Goal: Check status: Check status

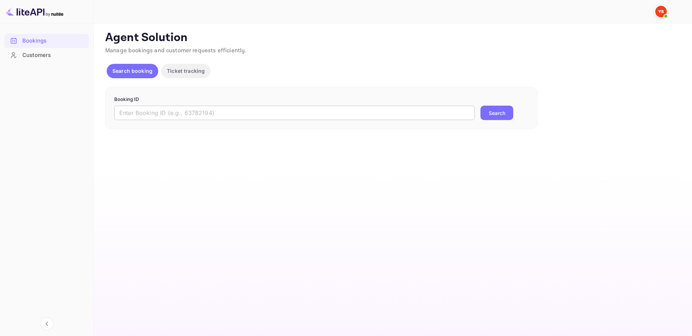
click at [227, 121] on div "Booking ID ​ Search" at bounding box center [321, 108] width 433 height 43
click at [225, 114] on input "text" at bounding box center [294, 113] width 361 height 14
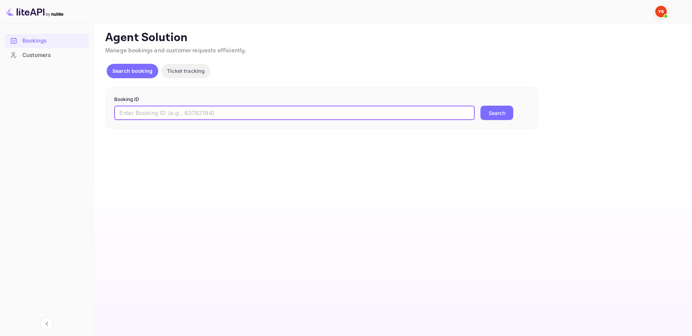
paste input "8651080"
click at [477, 109] on form "Booking ID 8651080 ​ Search" at bounding box center [321, 108] width 415 height 25
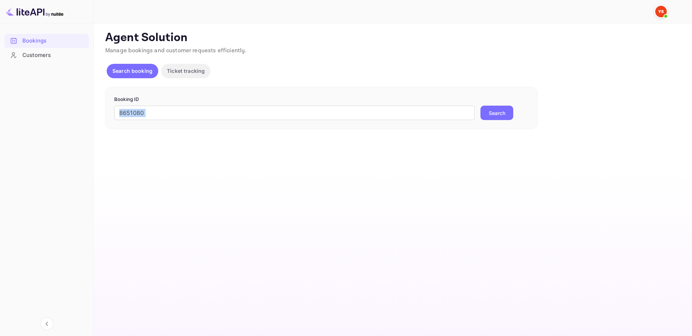
click at [491, 111] on button "Search" at bounding box center [497, 113] width 33 height 14
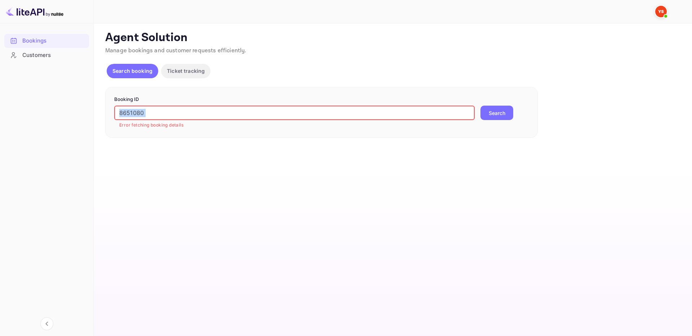
click at [175, 118] on input "8651080" at bounding box center [294, 113] width 361 height 14
click at [481, 106] on button "Search" at bounding box center [497, 113] width 33 height 14
paste input "cjBSswXtS"
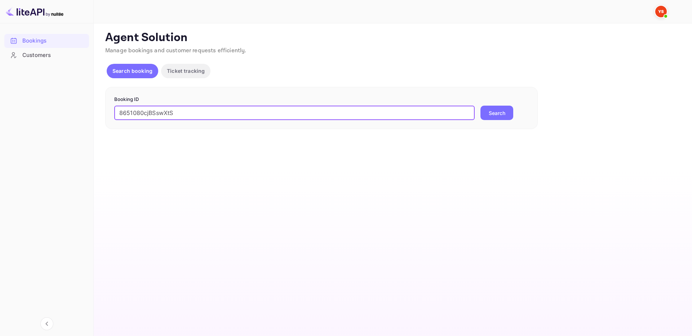
drag, startPoint x: 142, startPoint y: 105, endPoint x: 21, endPoint y: 107, distance: 120.8
click at [21, 108] on div "Bookings Customers Now you can check your travel website directly from the link…" at bounding box center [346, 168] width 692 height 336
paste input "text"
type input "cjBSswXtS"
click at [481, 106] on button "Search" at bounding box center [497, 113] width 33 height 14
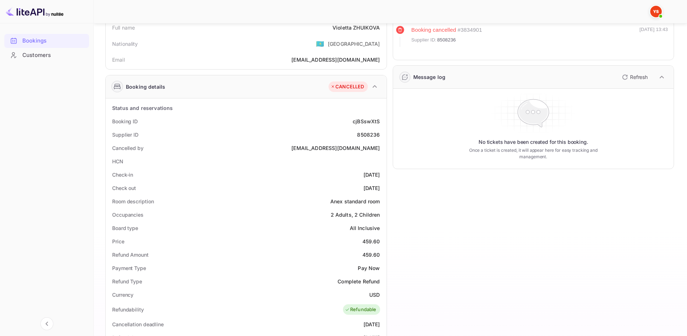
scroll to position [42, 0]
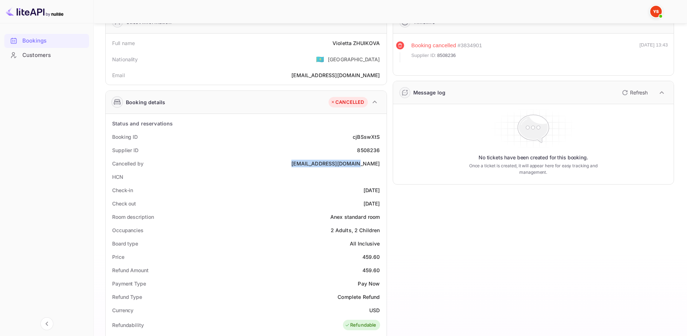
drag, startPoint x: 313, startPoint y: 164, endPoint x: 384, endPoint y: 164, distance: 71.0
click at [384, 164] on div "Status and reservations Booking ID cjBSswXtS Supplier ID 8508236 Cancelled by […" at bounding box center [246, 326] width 281 height 424
click at [393, 191] on div "Timeline Booking cancelled # 3834901 Supplier ID: 8508236 [DATE] 13:43 Message …" at bounding box center [530, 273] width 287 height 539
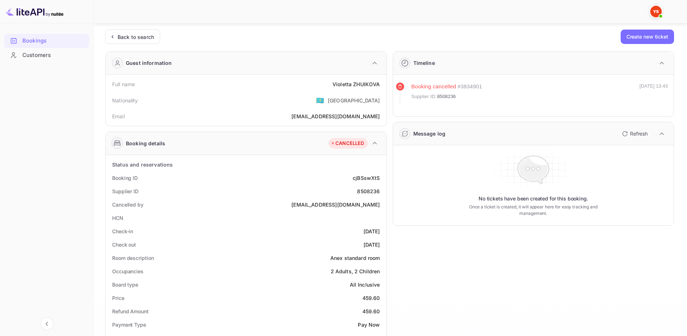
scroll to position [0, 0]
click at [657, 13] on img at bounding box center [656, 12] width 12 height 12
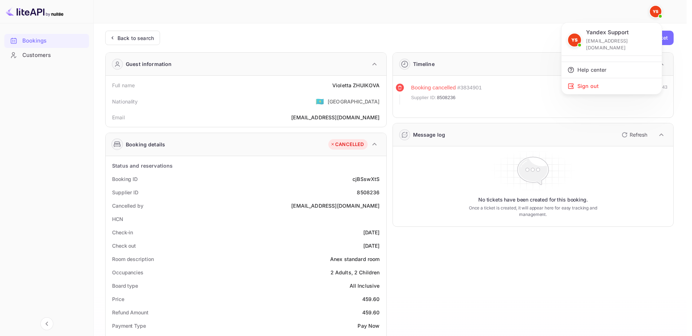
click at [478, 28] on div at bounding box center [346, 168] width 692 height 336
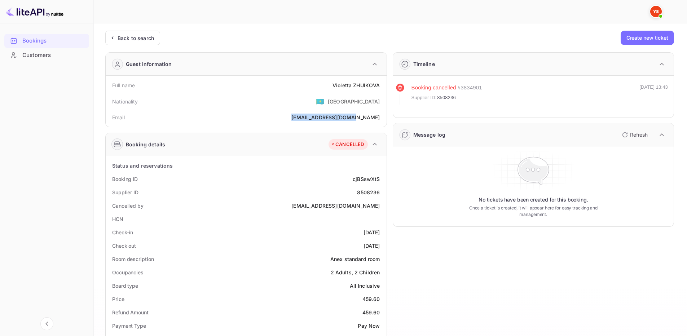
drag, startPoint x: 319, startPoint y: 119, endPoint x: 379, endPoint y: 116, distance: 60.6
click at [379, 116] on div "Email [EMAIL_ADDRESS][DOMAIN_NAME]" at bounding box center [246, 117] width 275 height 13
copy div "[EMAIL_ADDRESS][DOMAIN_NAME]"
drag, startPoint x: 359, startPoint y: 193, endPoint x: 381, endPoint y: 191, distance: 22.8
click at [381, 191] on div "Supplier ID 8508236" at bounding box center [246, 192] width 275 height 13
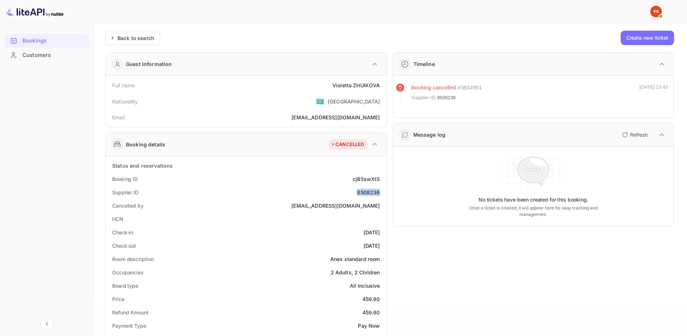
copy div "8508236"
